Goal: Information Seeking & Learning: Learn about a topic

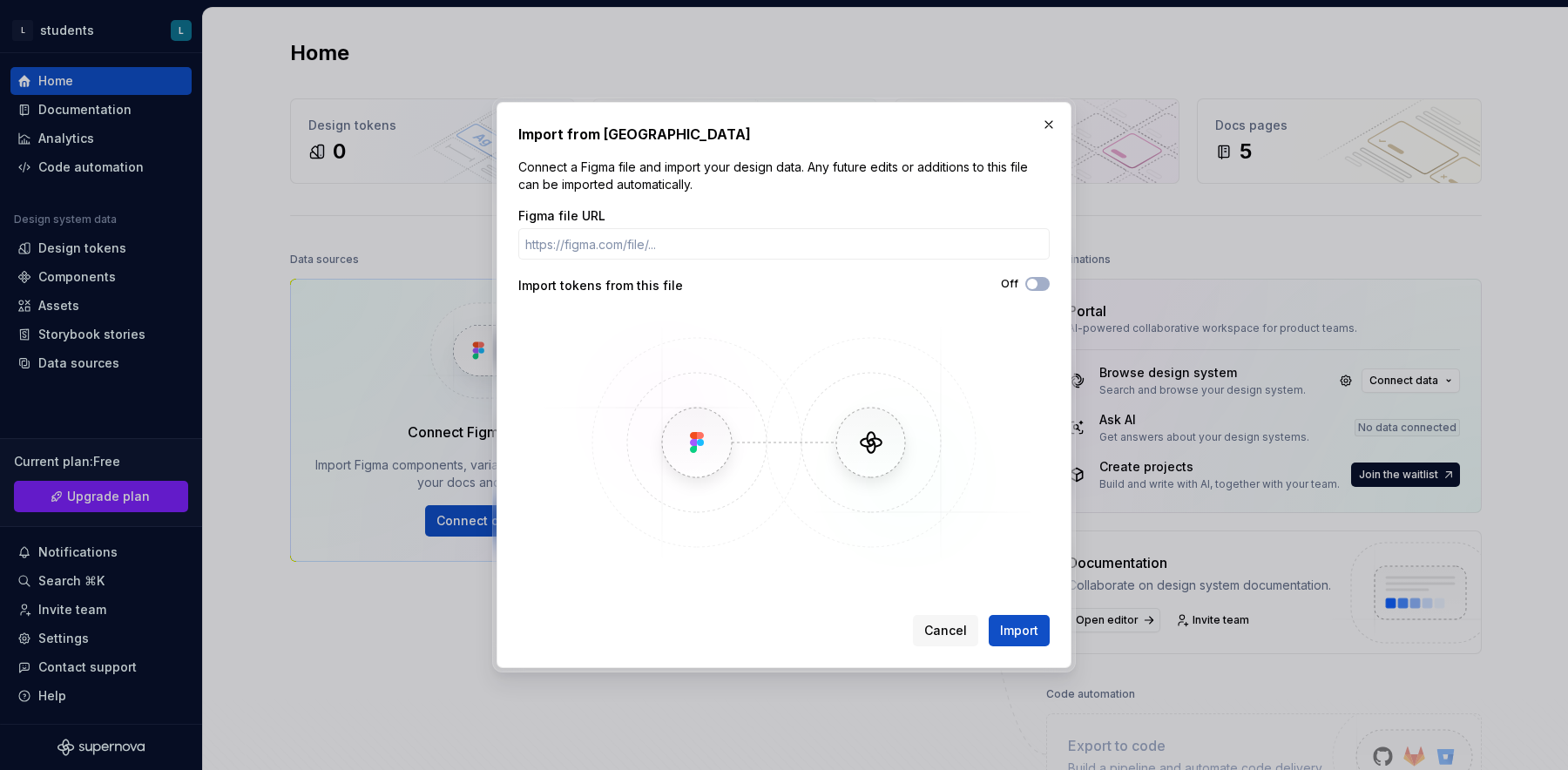
click at [861, 536] on img at bounding box center [783, 442] width 505 height 262
click at [960, 623] on span "Cancel" at bounding box center [945, 631] width 43 height 17
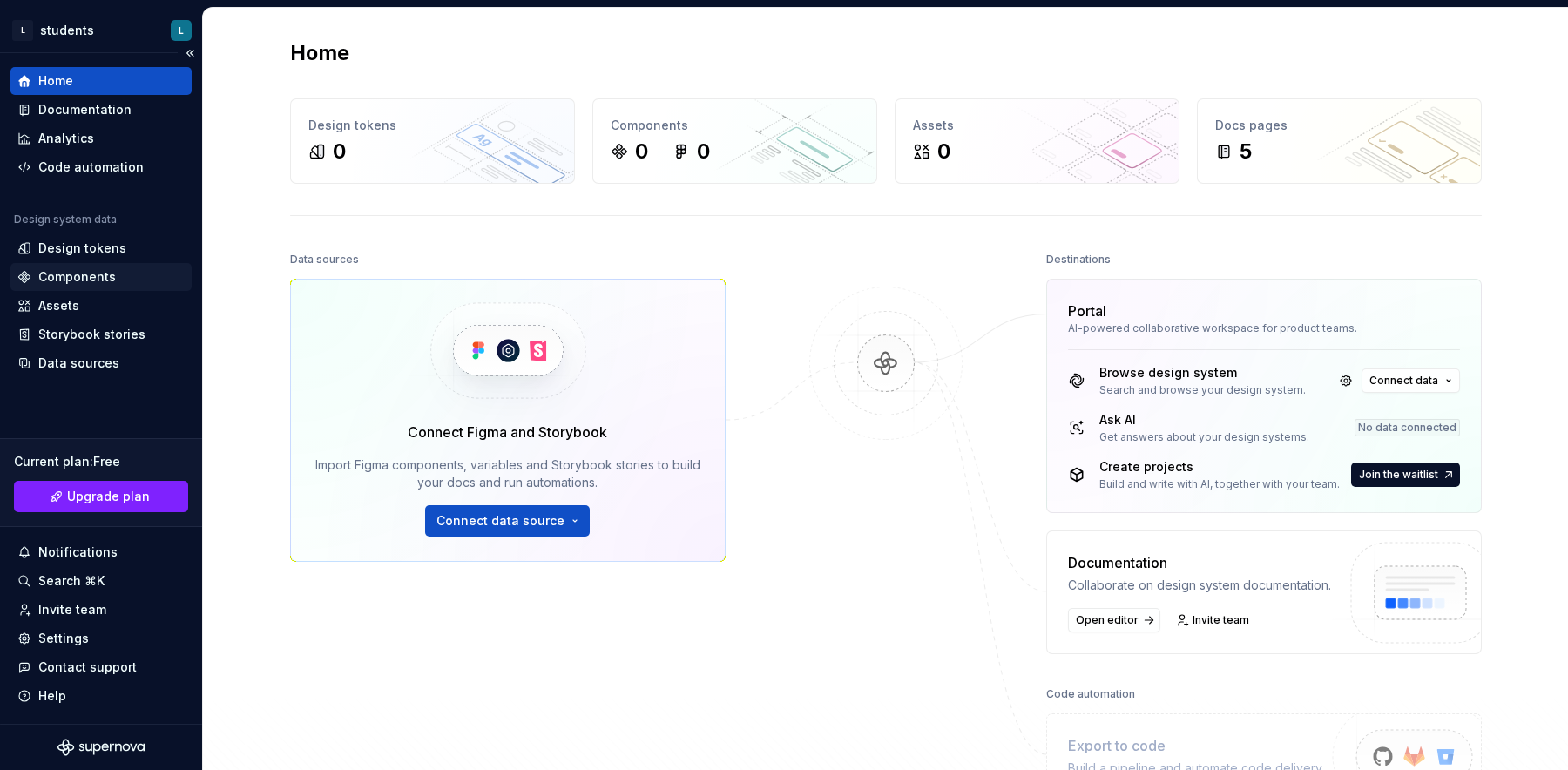
click at [143, 285] on div "Components" at bounding box center [101, 277] width 167 height 17
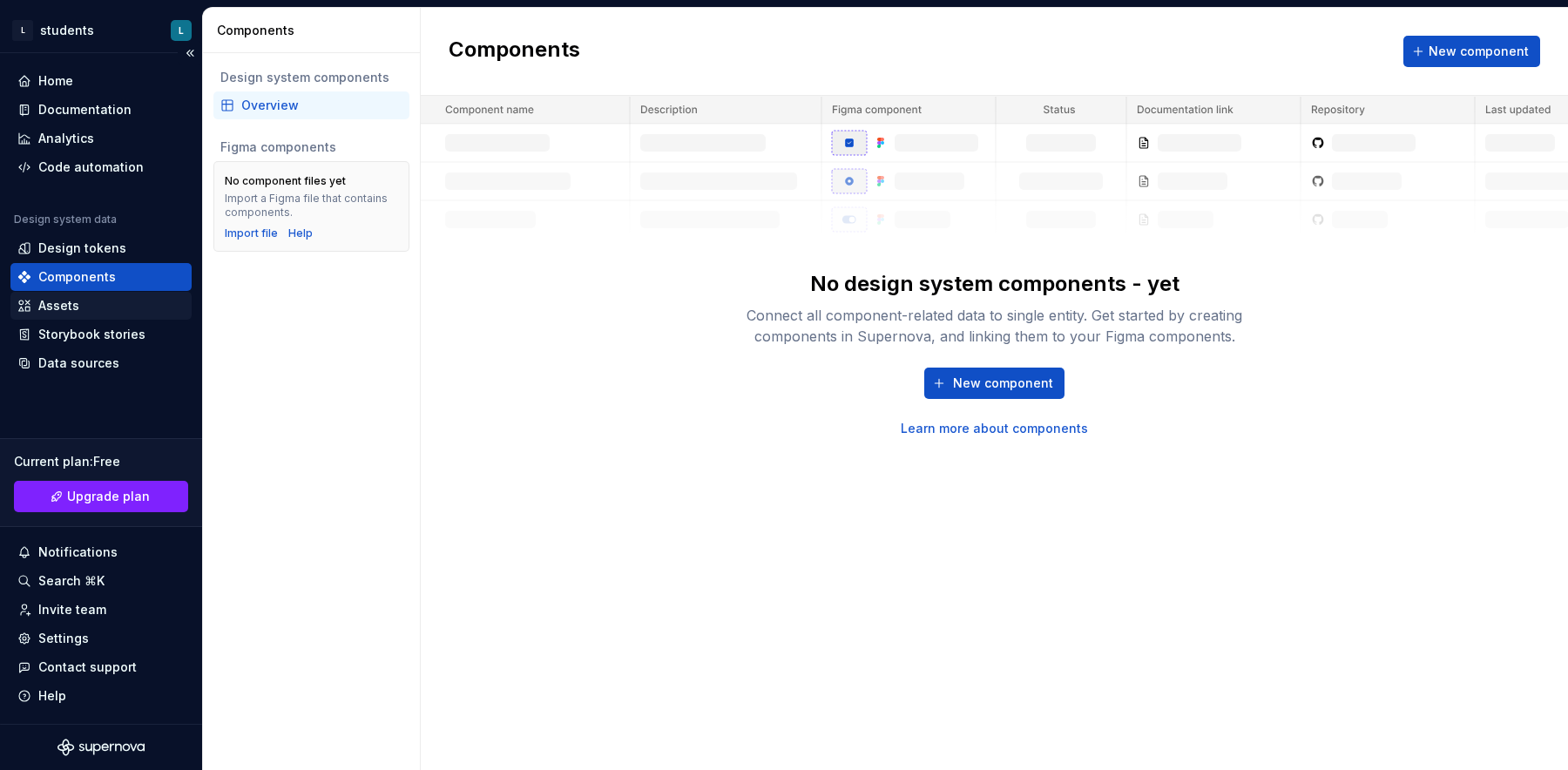
click at [77, 300] on div "Assets" at bounding box center [58, 306] width 41 height 17
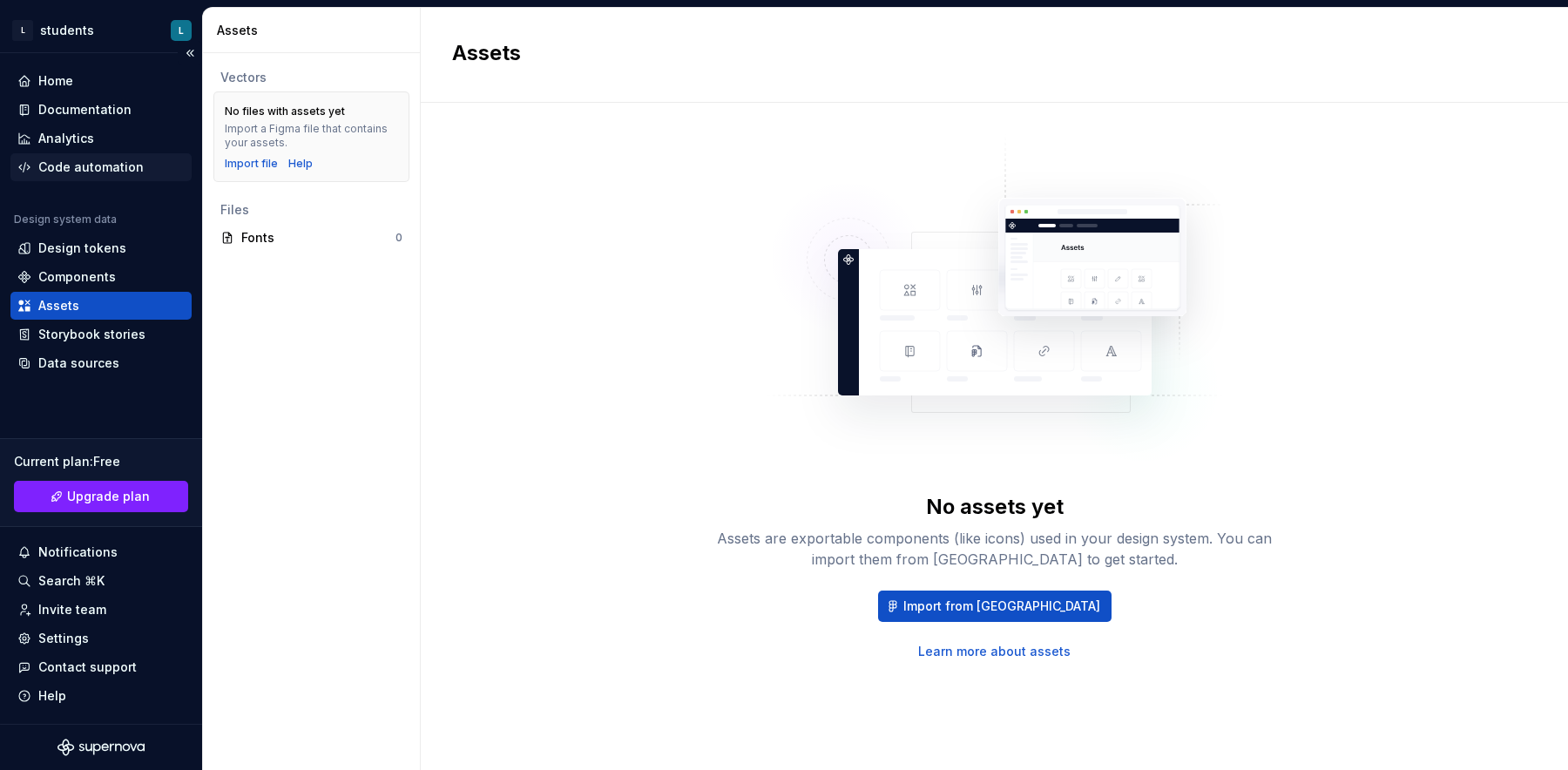
click at [73, 158] on div "Code automation" at bounding box center [91, 167] width 105 height 17
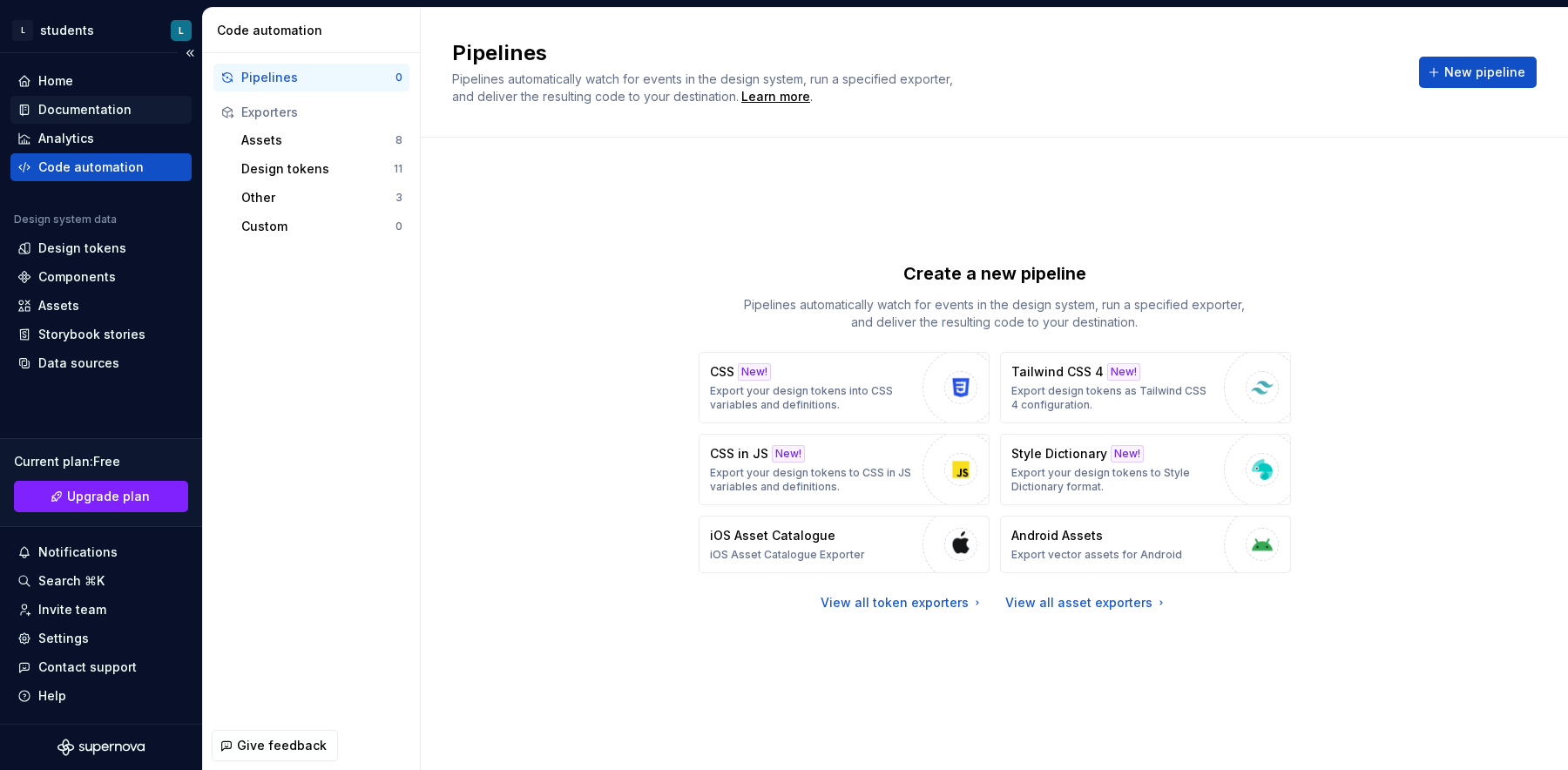
click at [89, 102] on div "Documentation" at bounding box center [84, 109] width 93 height 17
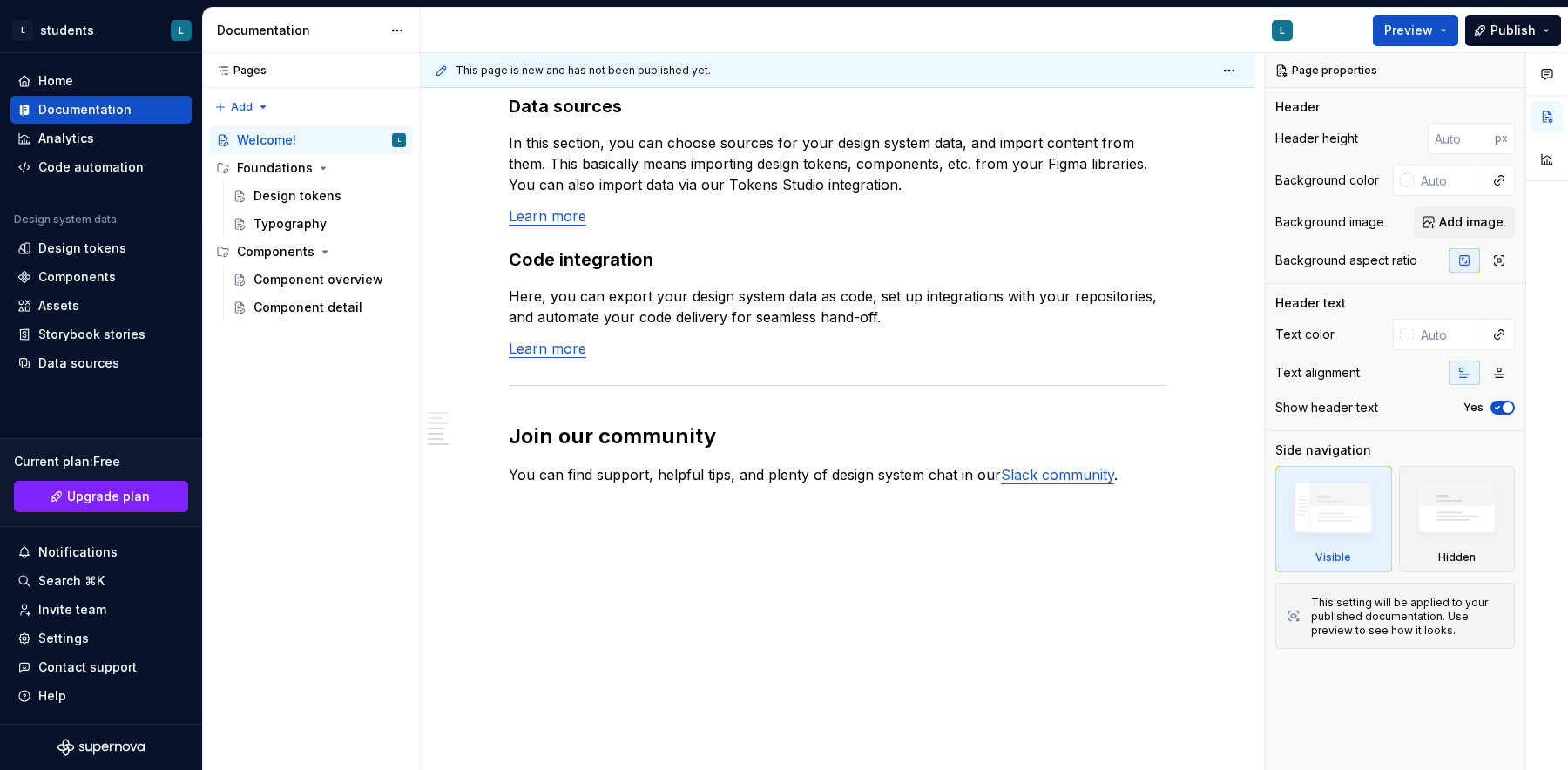
scroll to position [1421, 0]
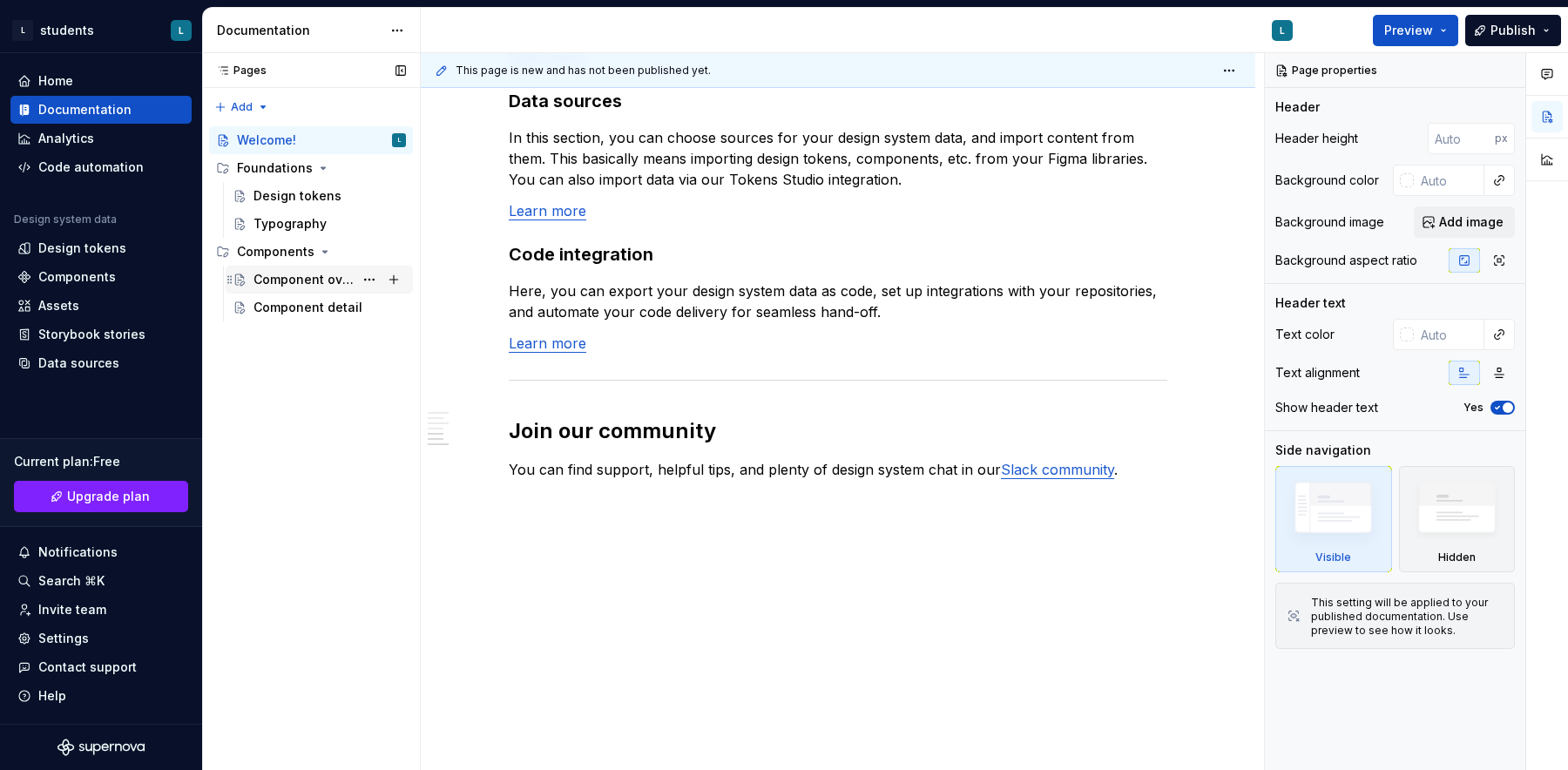
click at [281, 283] on div "Component overview" at bounding box center [303, 280] width 101 height 17
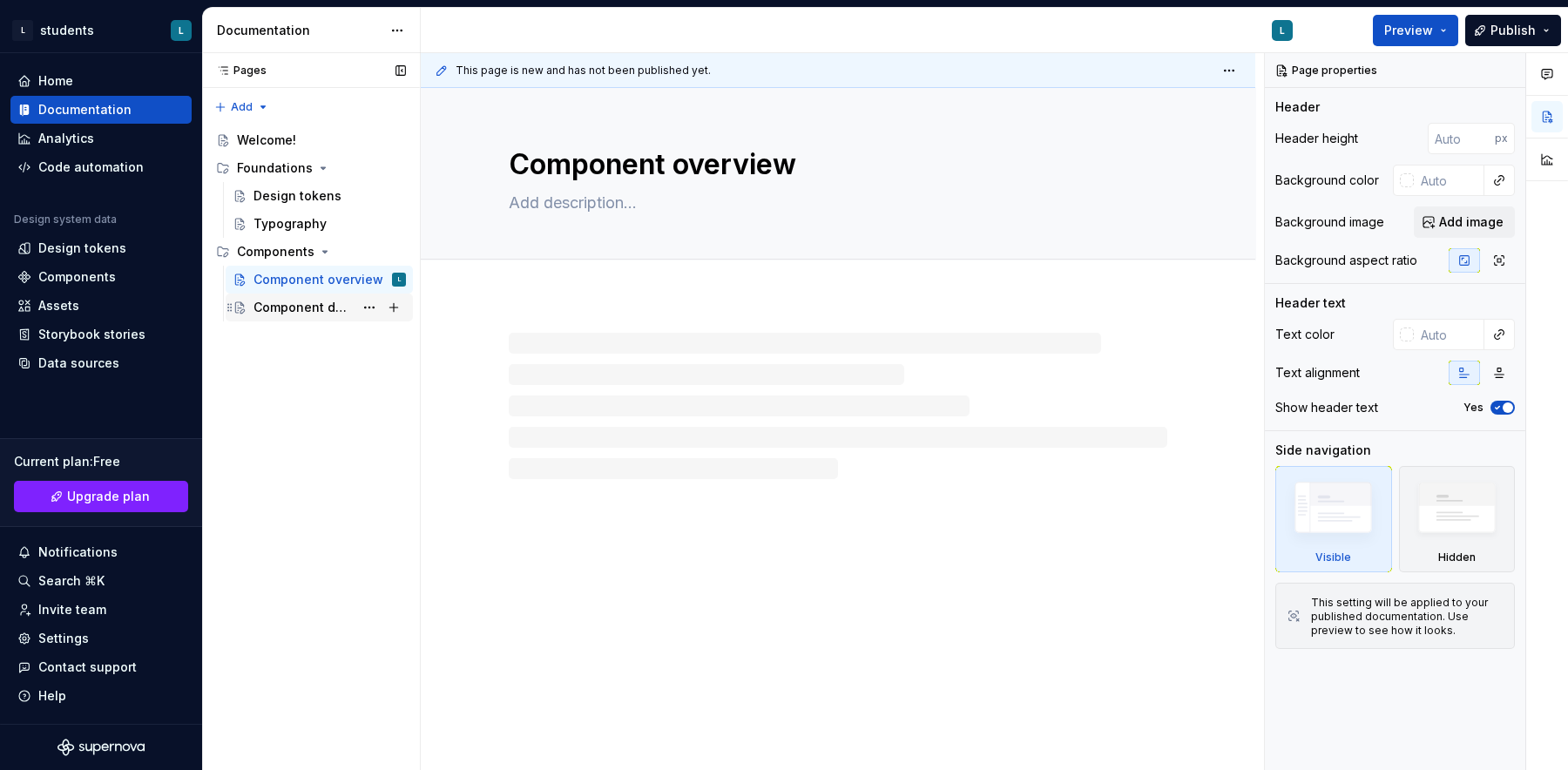
click at [301, 307] on div "Component detail" at bounding box center [303, 308] width 101 height 17
click at [307, 217] on div "Typography" at bounding box center [289, 223] width 73 height 17
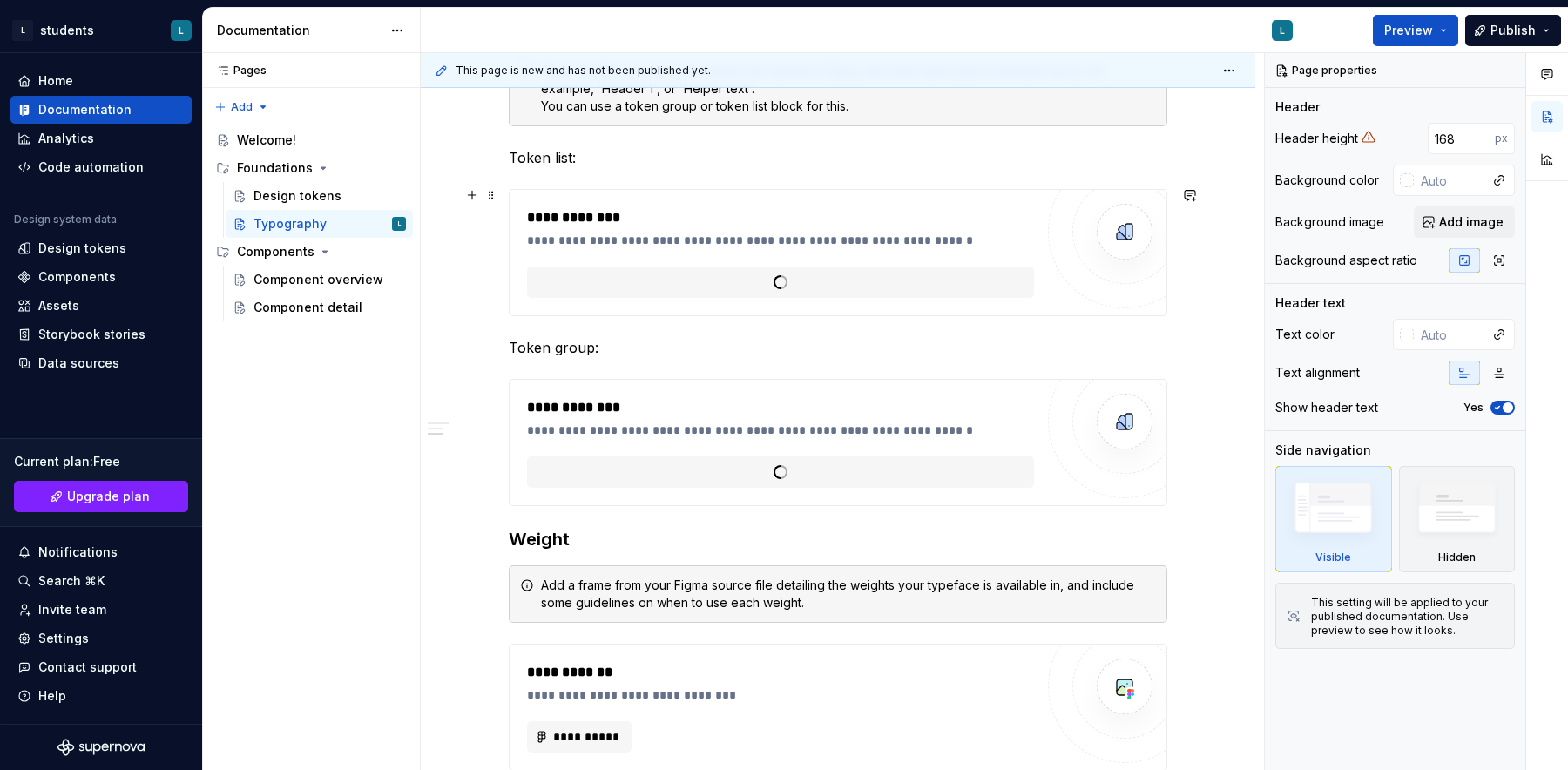
scroll to position [1195, 0]
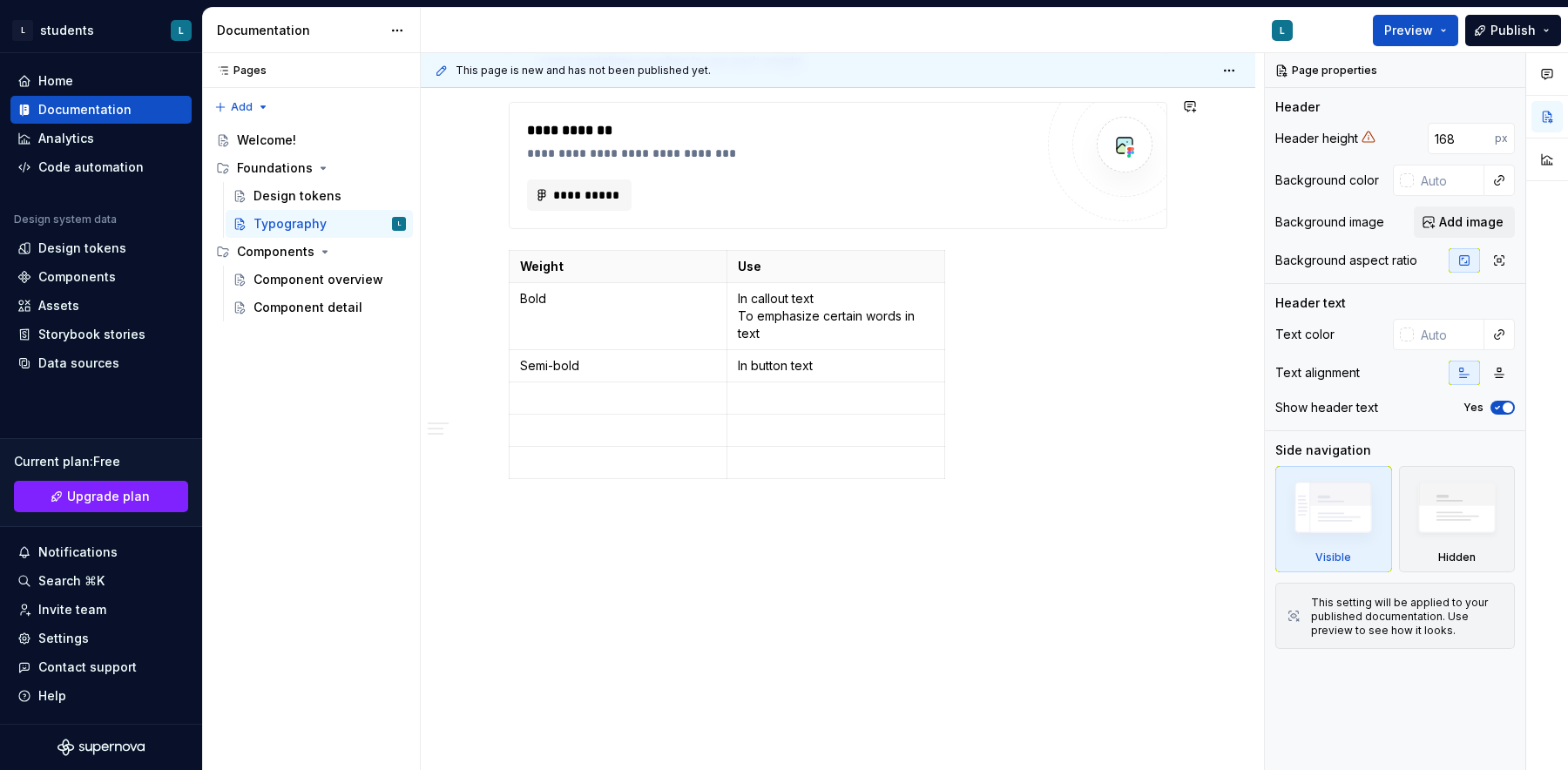
type textarea "*"
